Goal: Find specific page/section: Find specific page/section

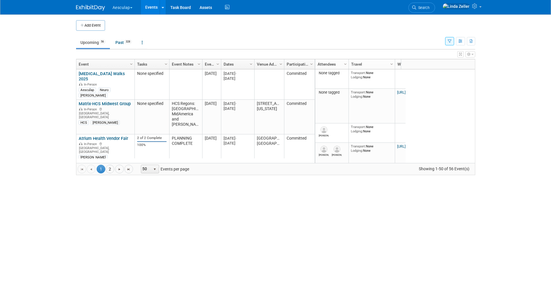
scroll to position [729, 0]
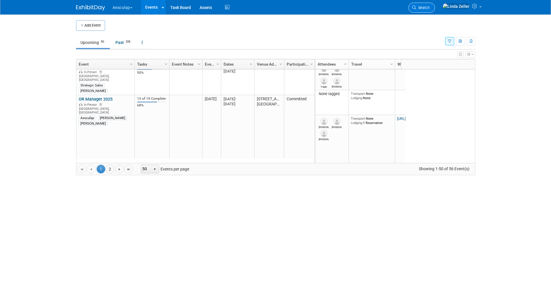
click at [430, 8] on span "Search" at bounding box center [423, 7] width 13 height 4
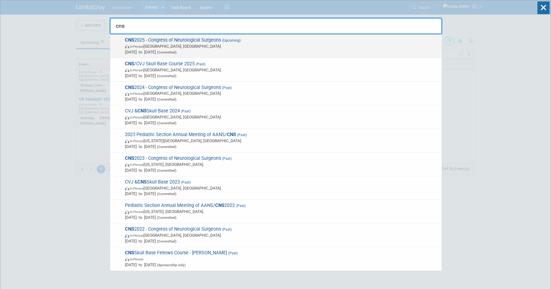
type input "cns"
click at [176, 46] on span "In-Person [GEOGRAPHIC_DATA], [GEOGRAPHIC_DATA]" at bounding box center [282, 46] width 314 height 6
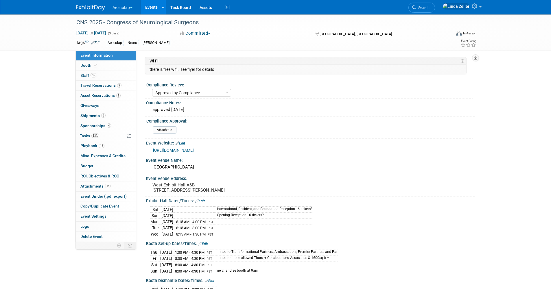
select select "Approved by Compliance"
select select "Neuro"
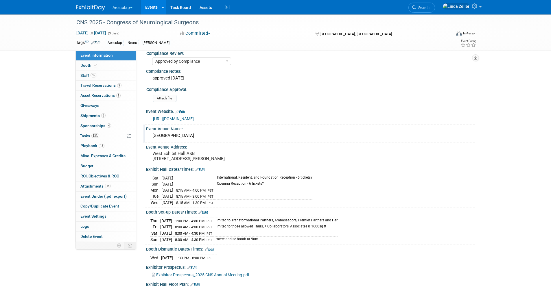
scroll to position [87, 0]
